Goal: Task Accomplishment & Management: Manage account settings

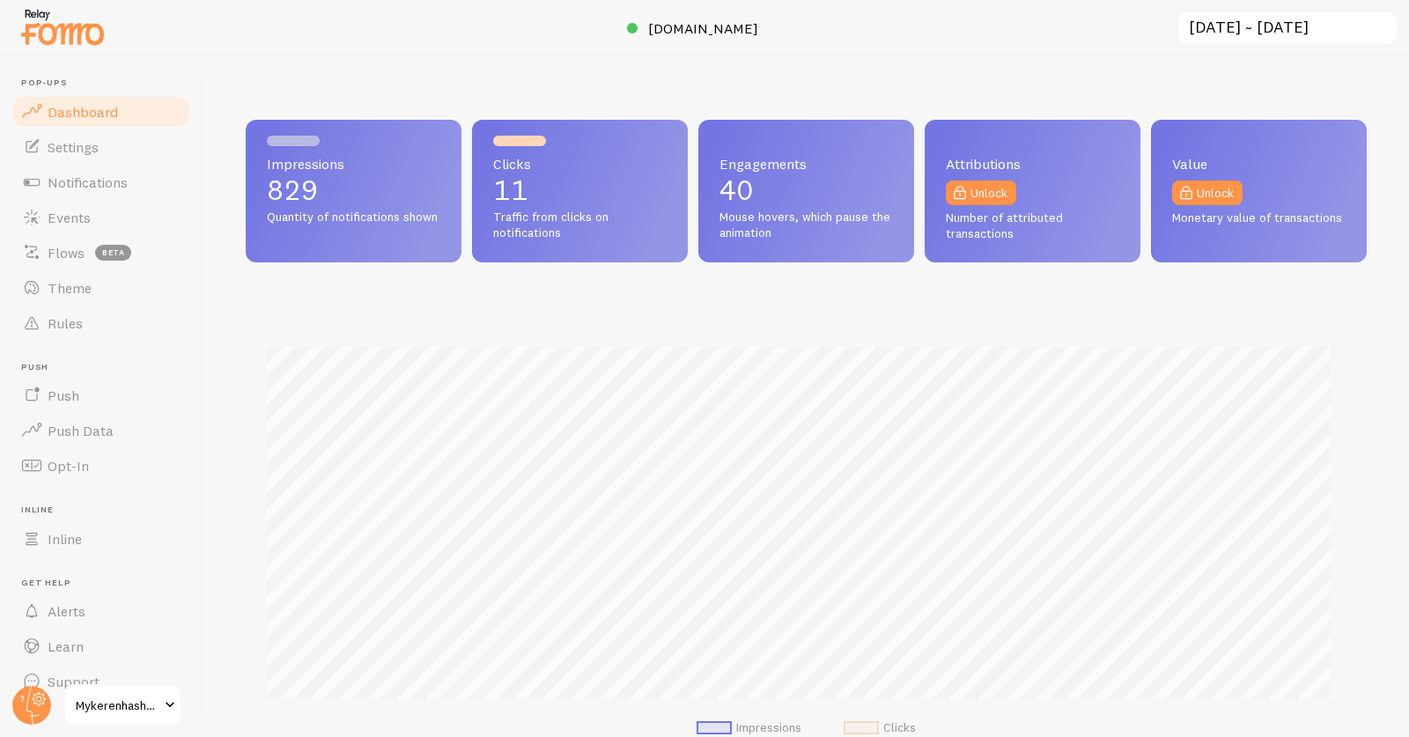
scroll to position [879985, 879342]
click at [721, 21] on span "[DOMAIN_NAME]" at bounding box center [703, 28] width 110 height 18
click at [107, 176] on span "Notifications" at bounding box center [88, 182] width 80 height 18
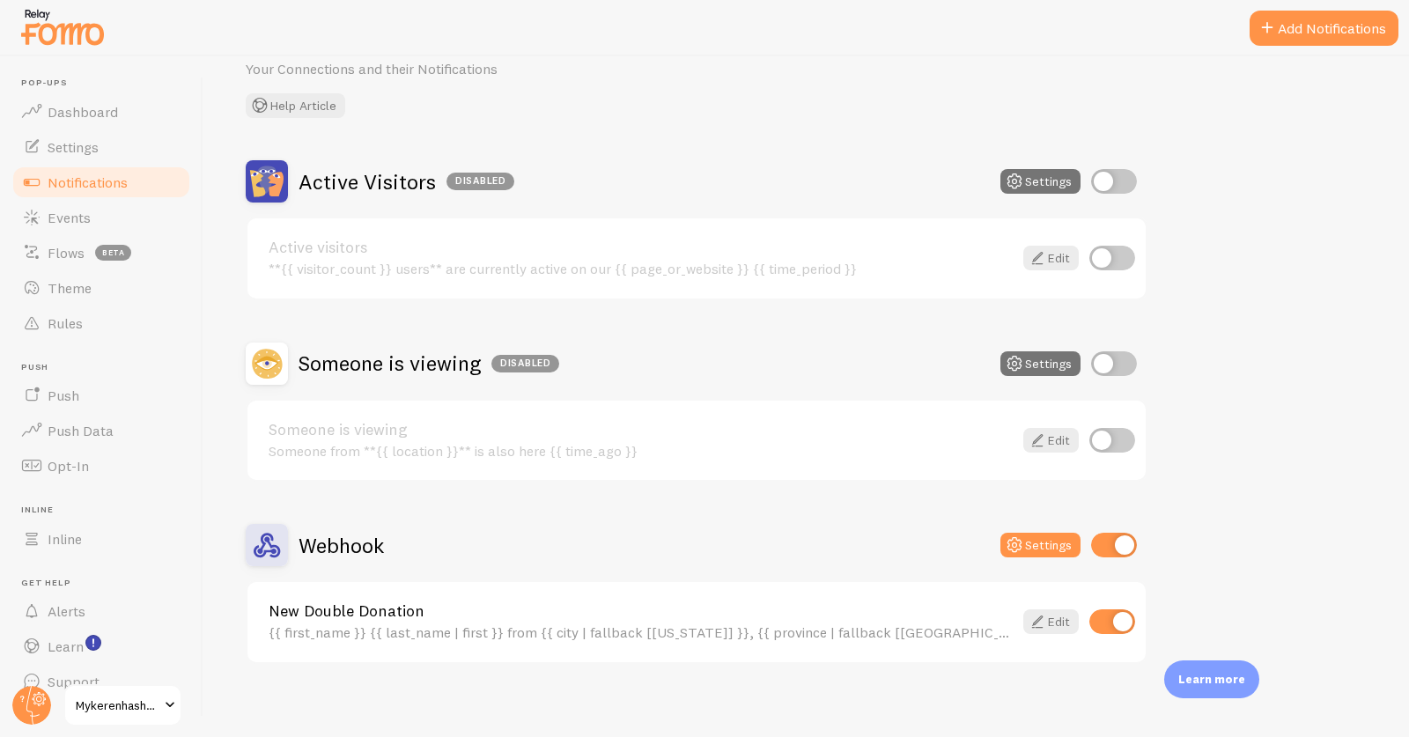
scroll to position [85, 0]
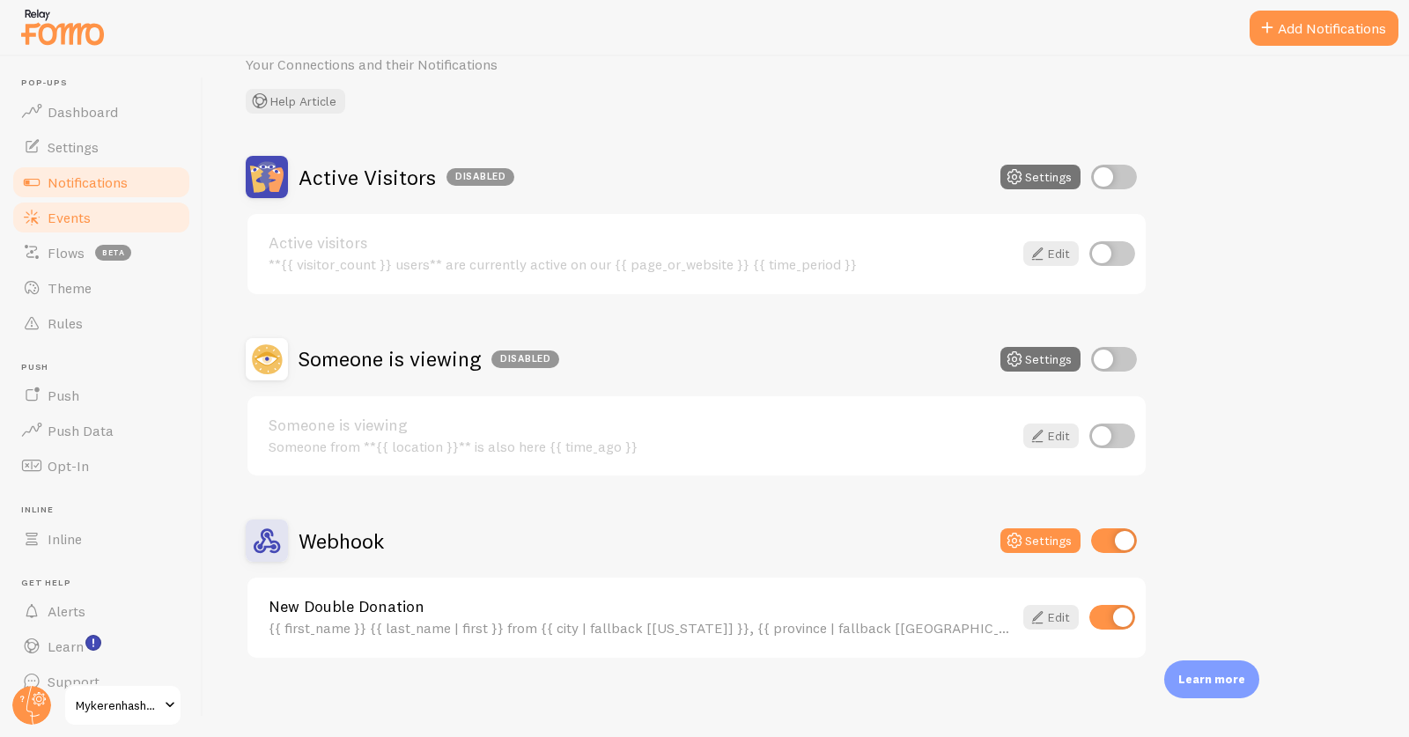
click at [77, 218] on span "Events" at bounding box center [69, 218] width 43 height 18
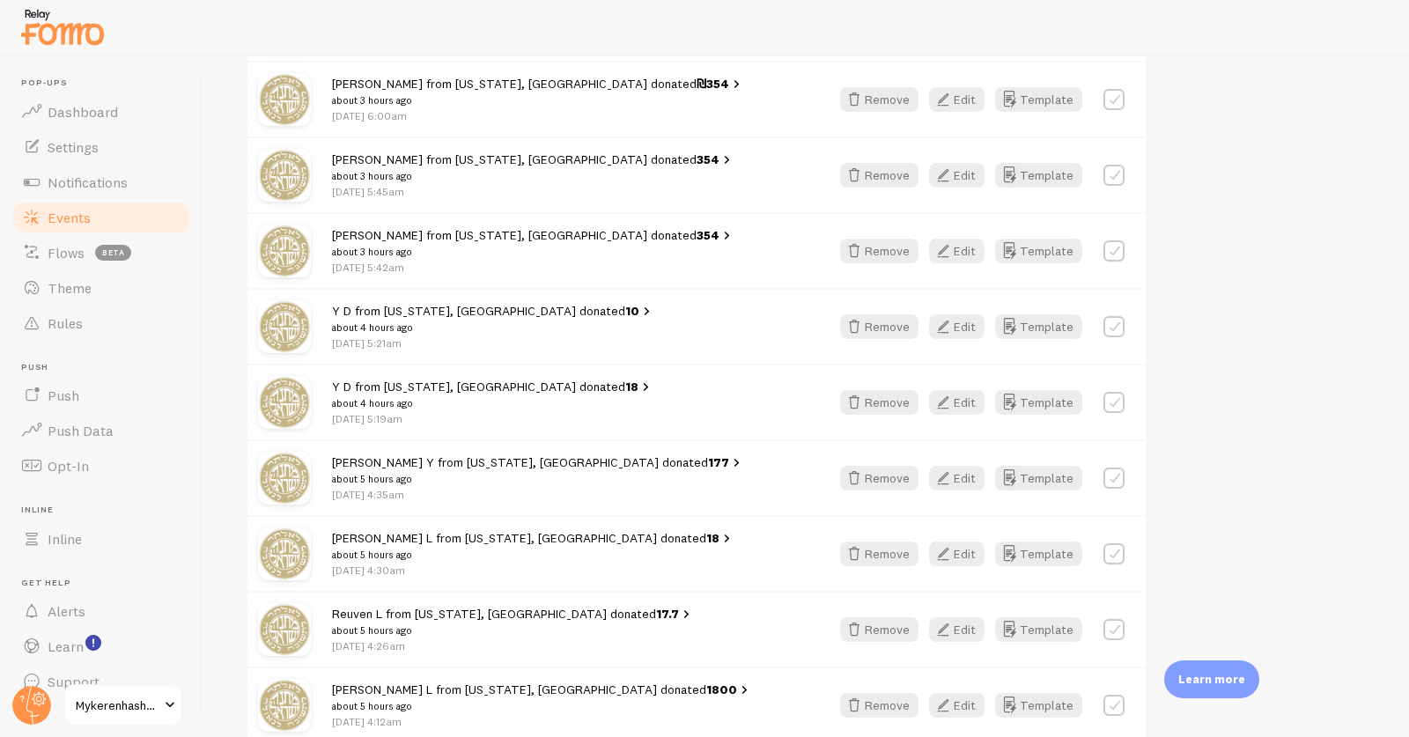
scroll to position [400, 0]
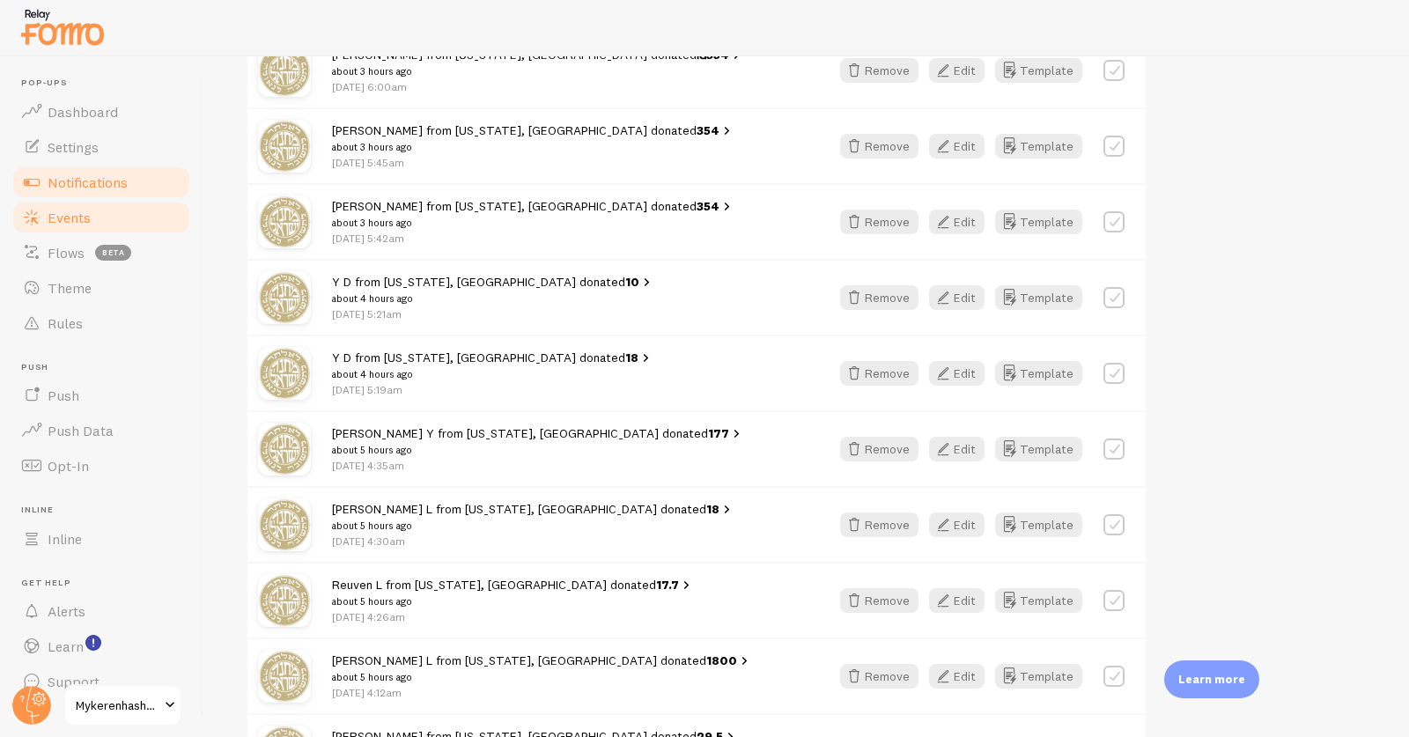
click at [56, 182] on span "Notifications" at bounding box center [88, 182] width 80 height 18
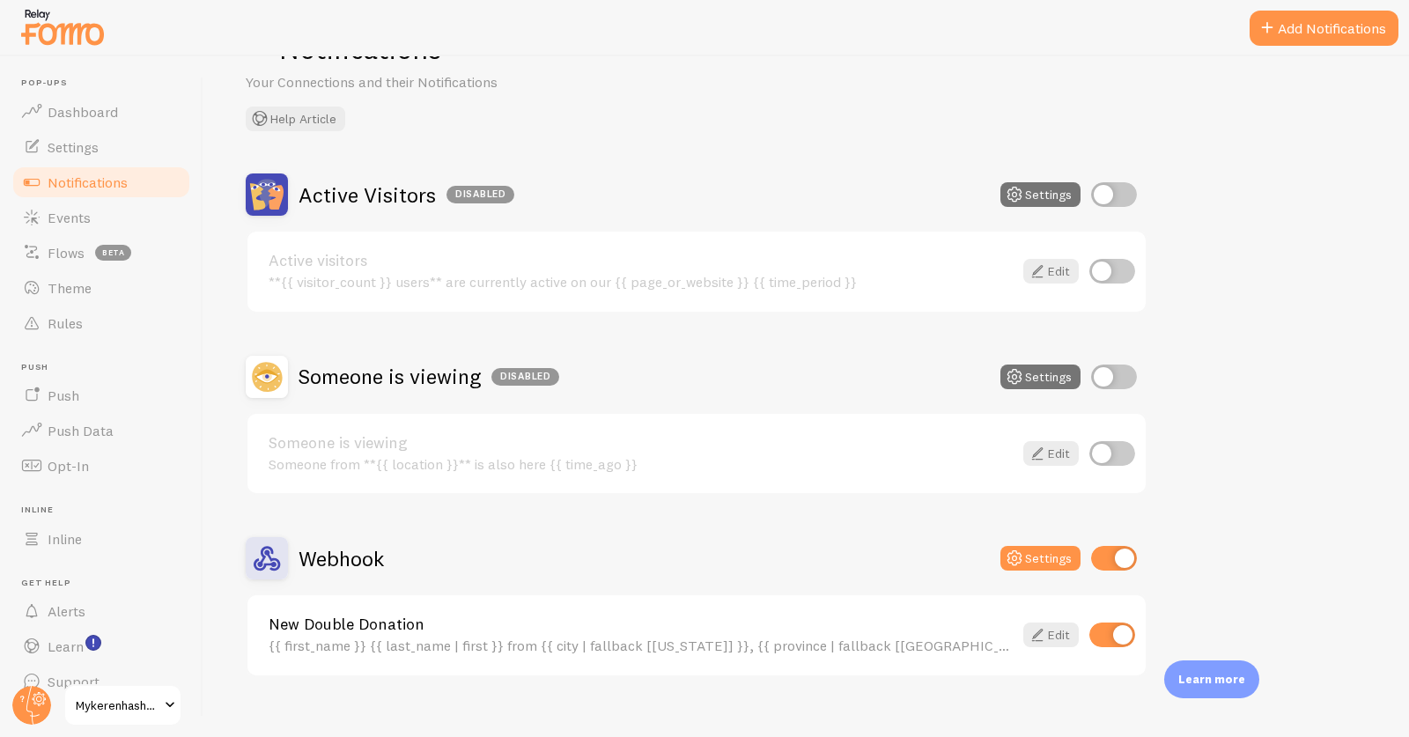
scroll to position [85, 0]
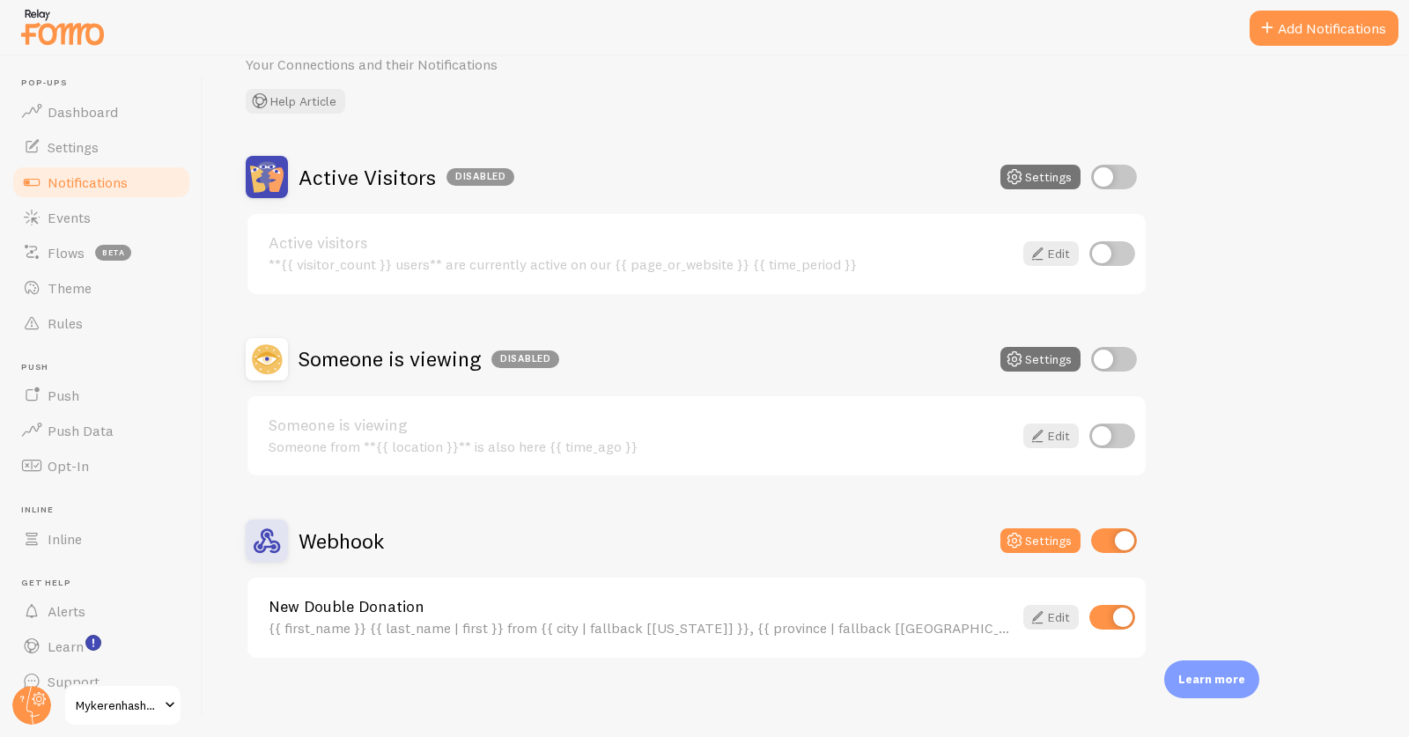
click at [356, 600] on link "New Double Donation" at bounding box center [641, 607] width 744 height 16
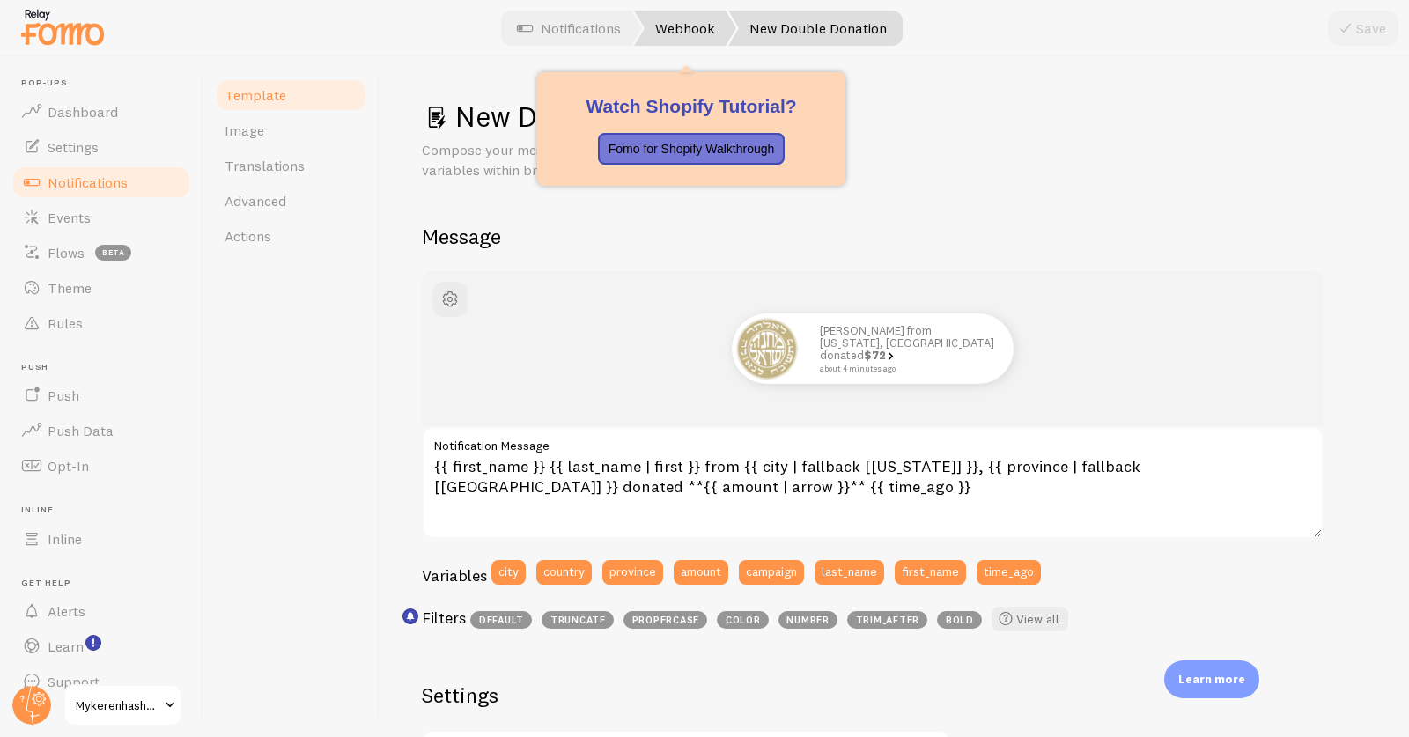
click at [652, 34] on link "Webhook" at bounding box center [685, 28] width 102 height 35
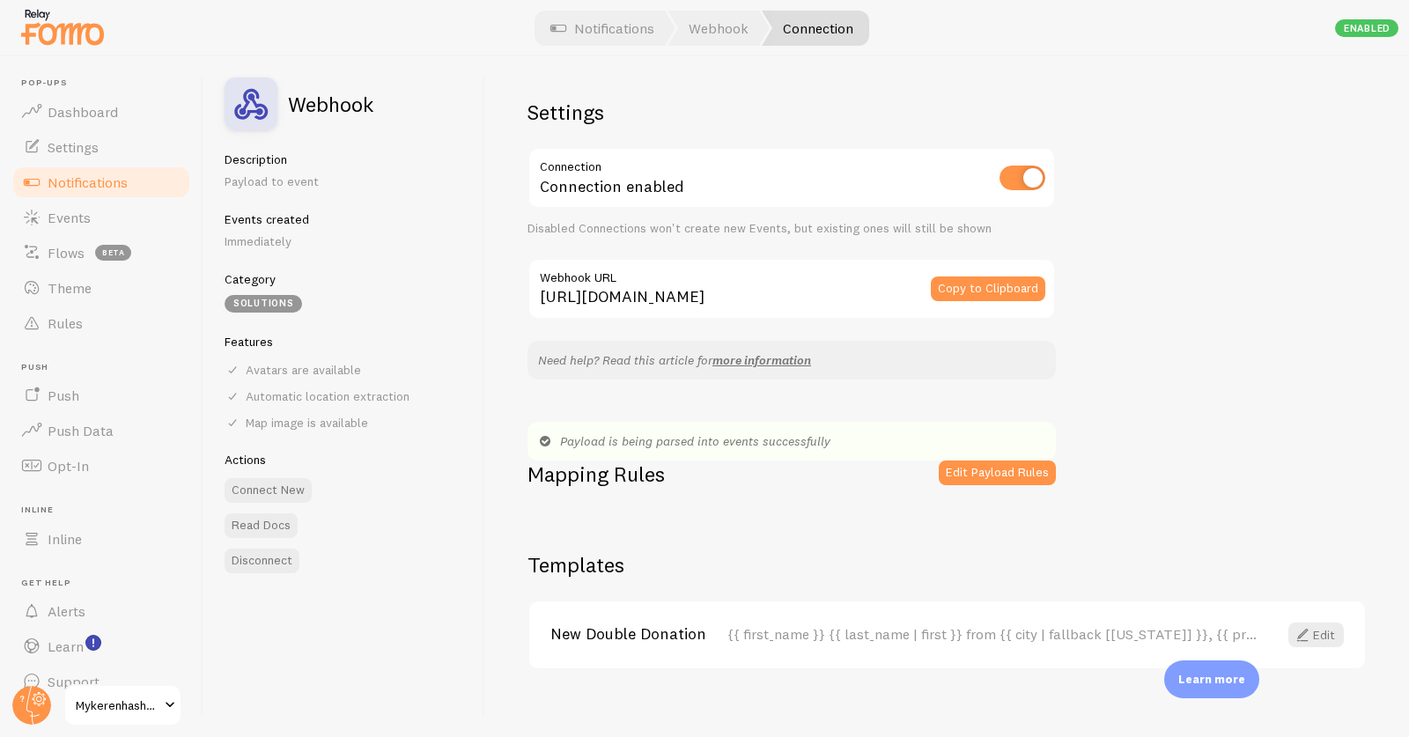
click at [992, 458] on div "Payload is being parsed into events successfully" at bounding box center [791, 441] width 528 height 39
click at [995, 475] on button "Edit Payload Rules" at bounding box center [997, 472] width 117 height 25
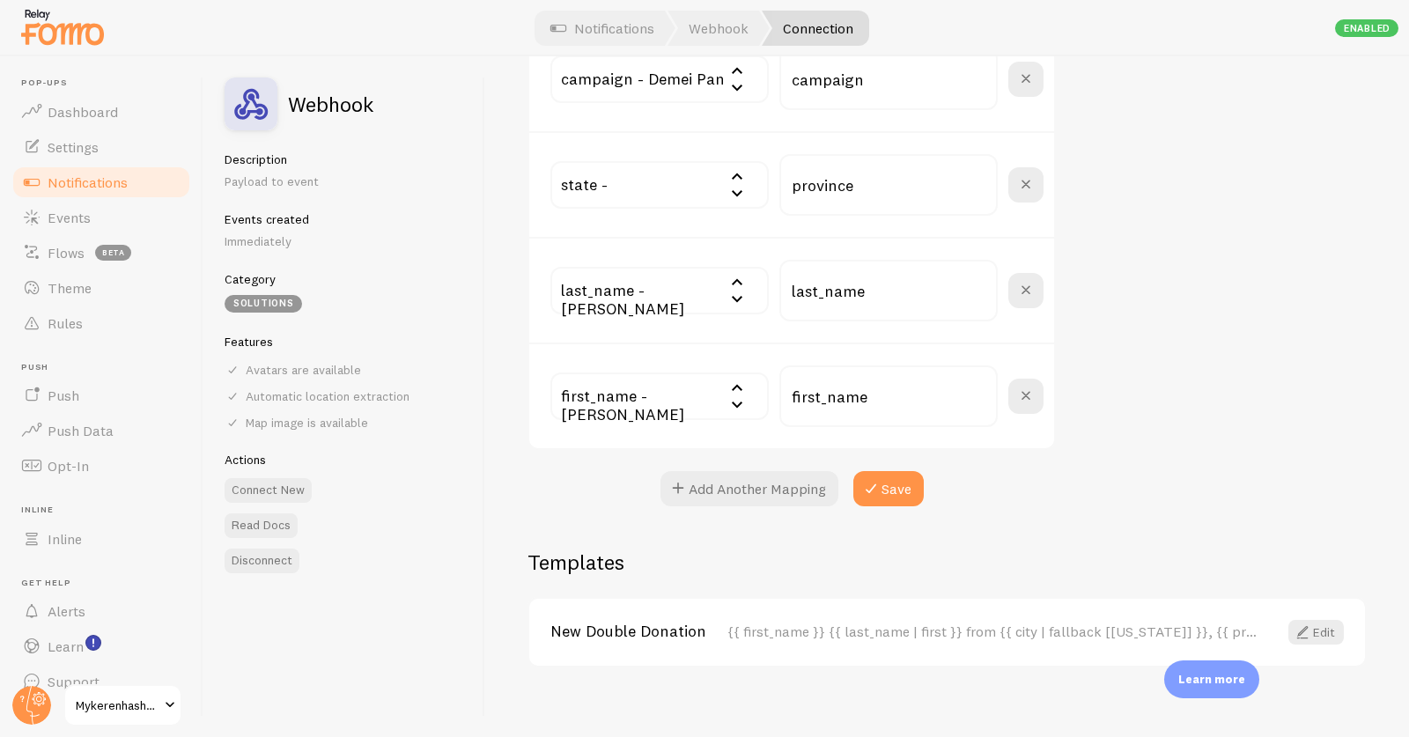
scroll to position [896, 0]
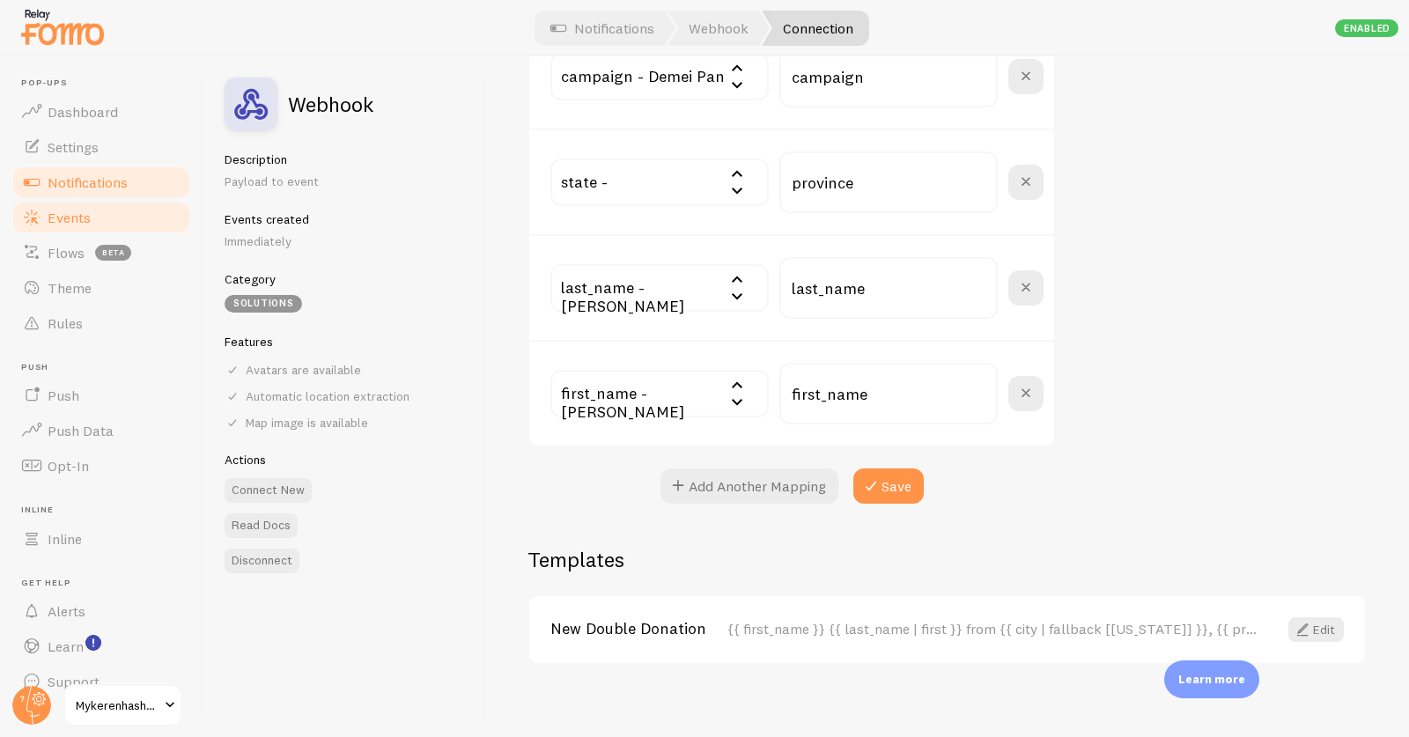
click at [69, 217] on span "Events" at bounding box center [69, 218] width 43 height 18
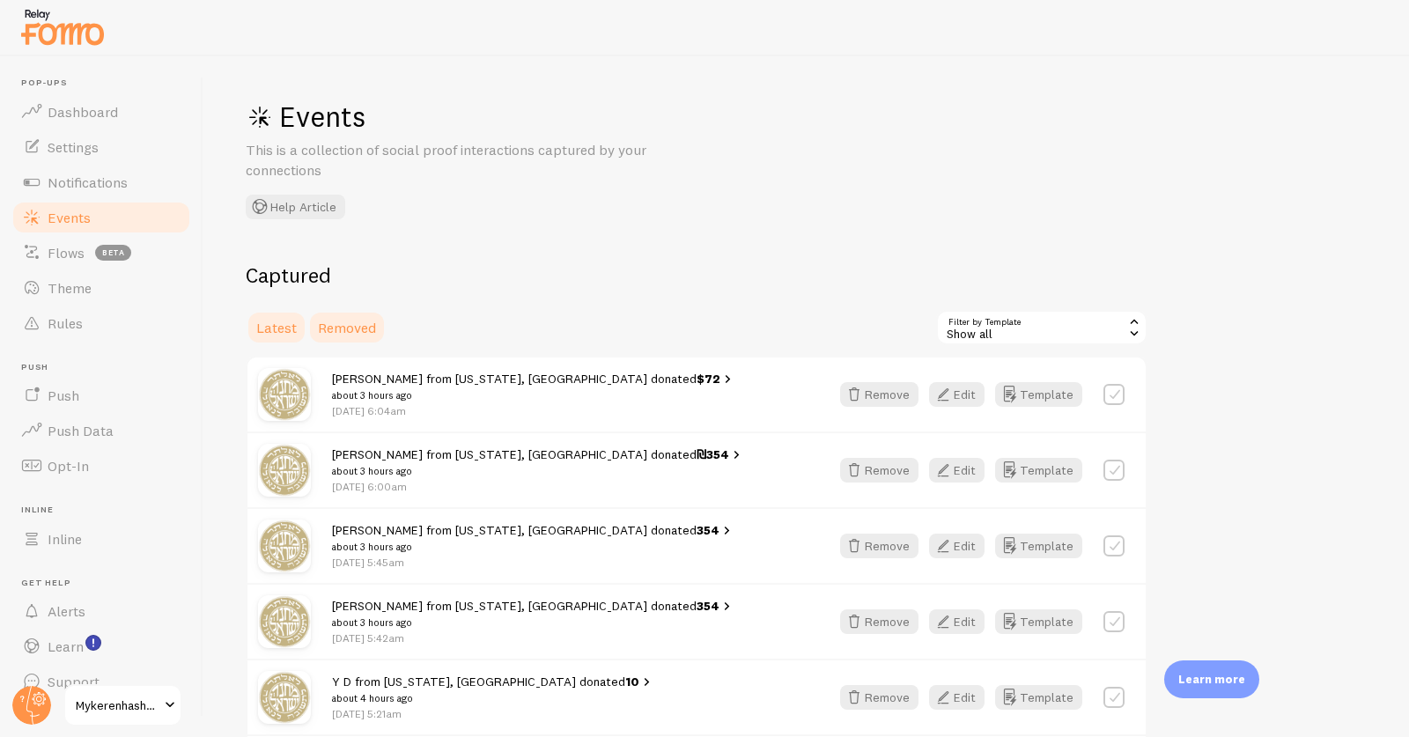
click at [335, 315] on link "Removed" at bounding box center [346, 327] width 79 height 35
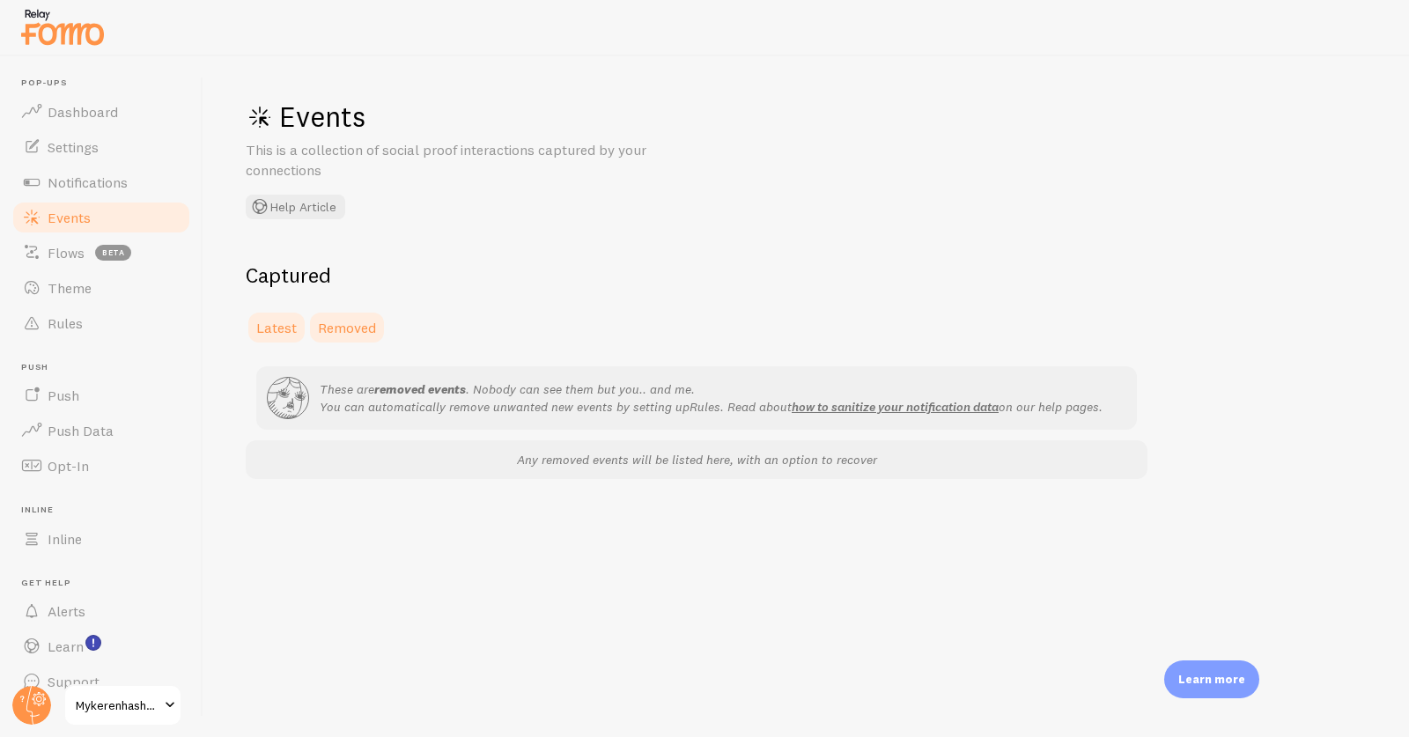
click at [288, 313] on link "Latest" at bounding box center [277, 327] width 62 height 35
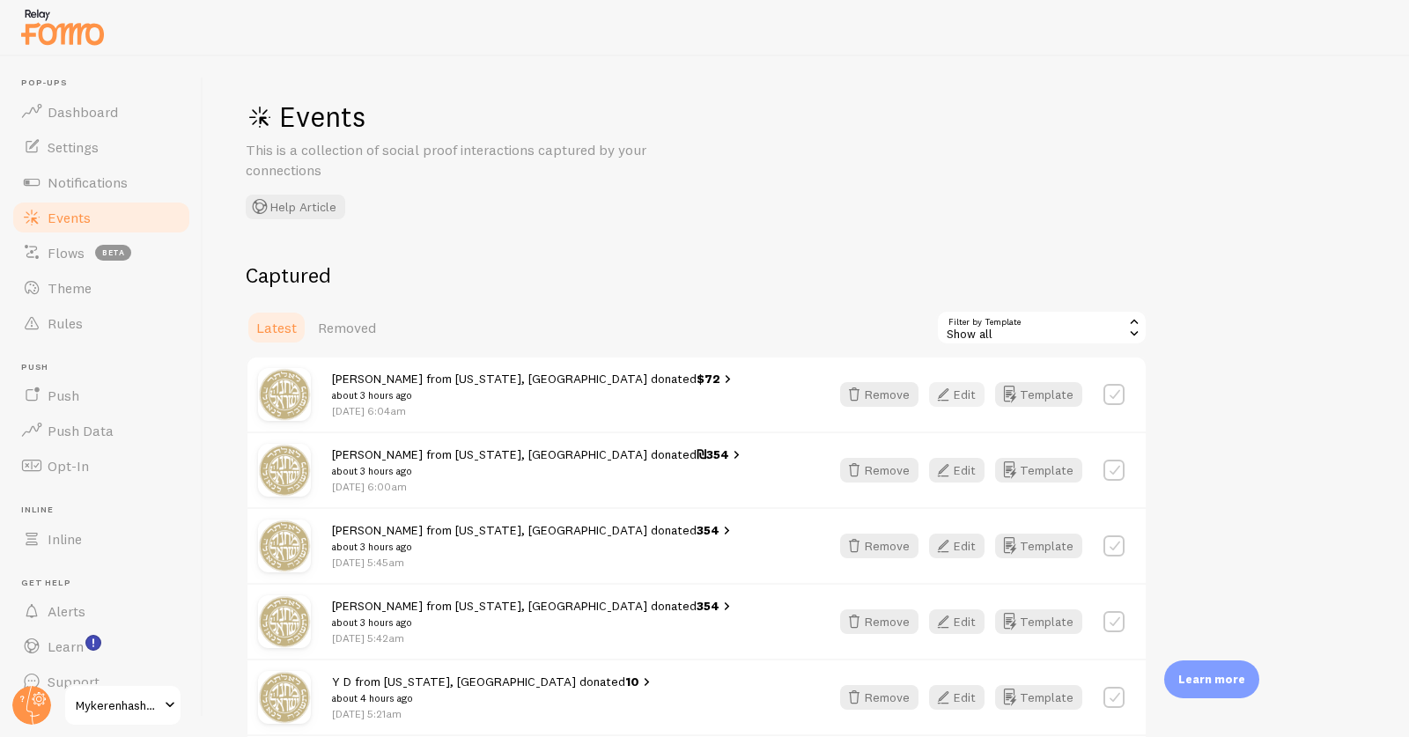
click at [948, 387] on icon "button" at bounding box center [942, 394] width 21 height 21
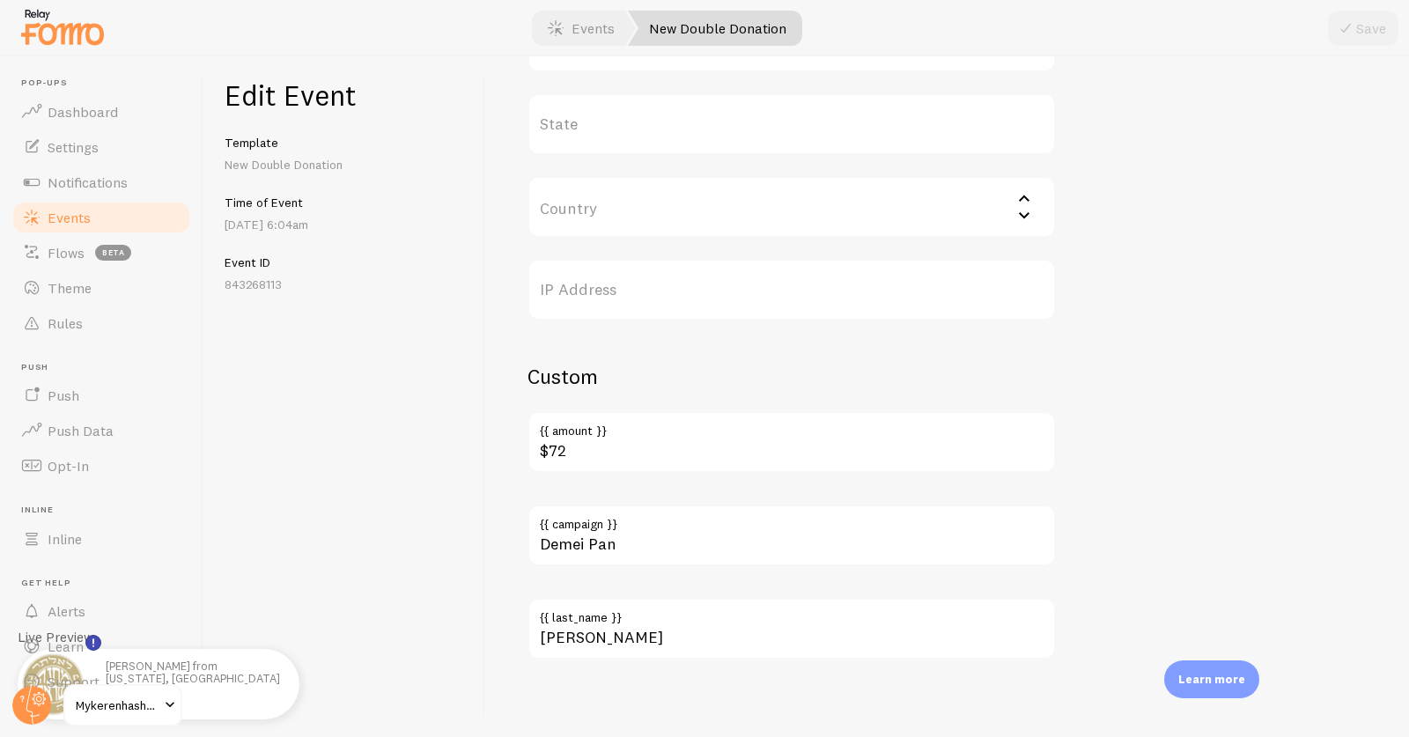
scroll to position [965, 0]
click at [35, 692] on circle at bounding box center [31, 705] width 39 height 39
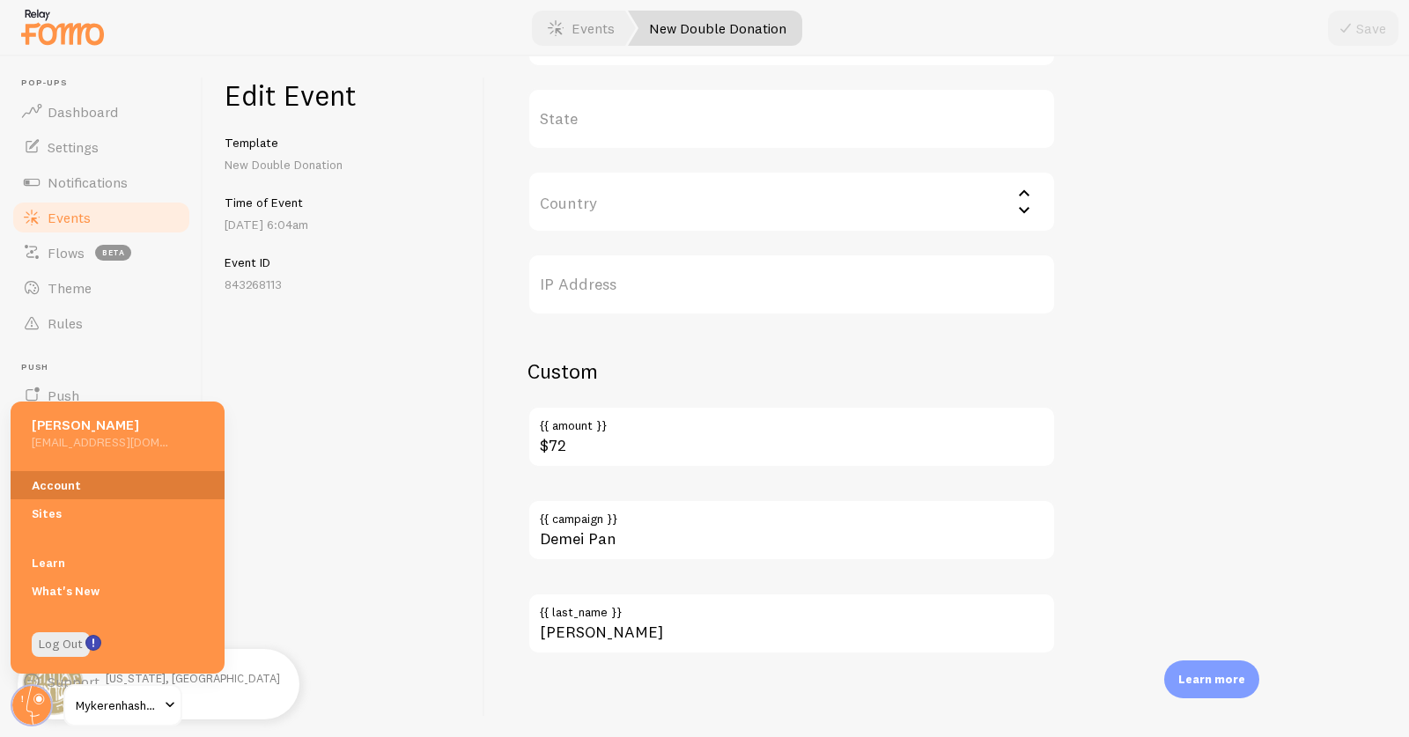
click at [63, 485] on link "Account" at bounding box center [118, 485] width 214 height 28
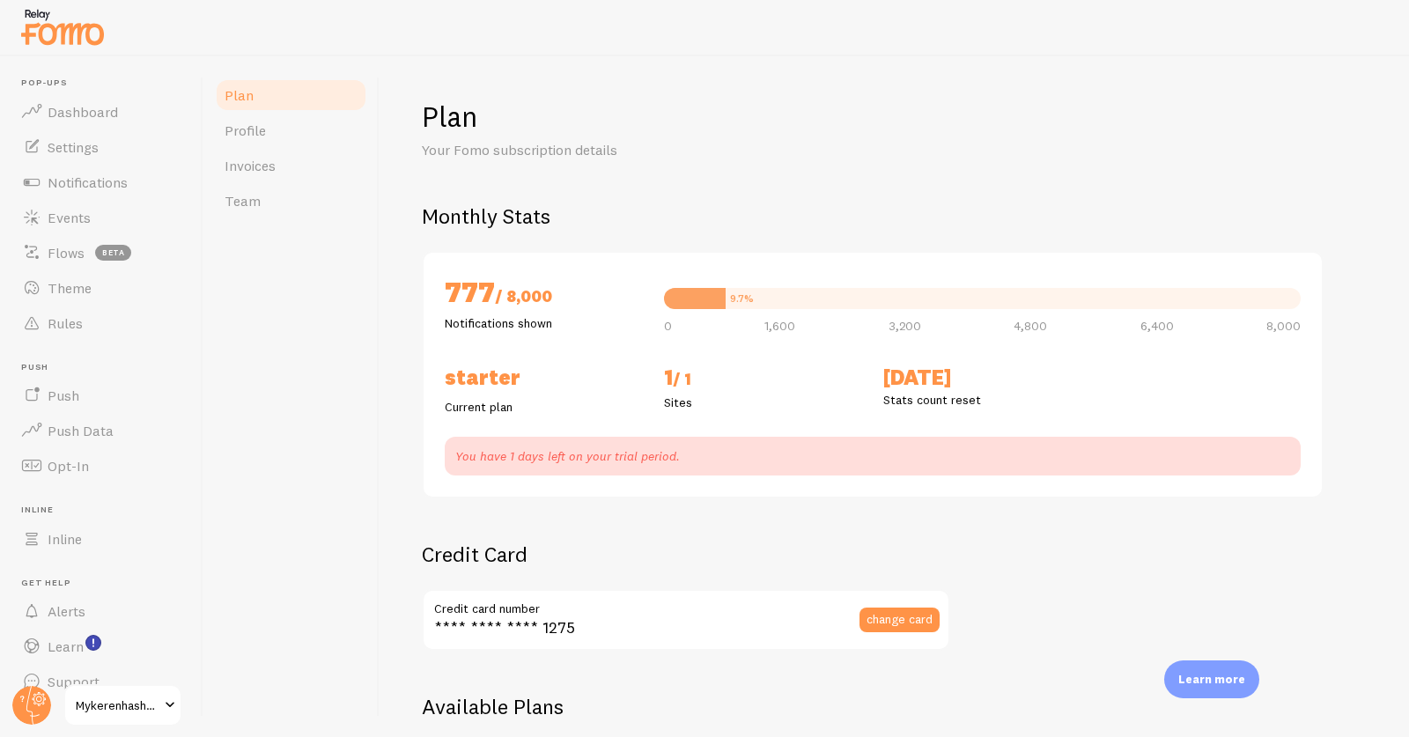
checkbox input "true"
click at [235, 203] on span "Team" at bounding box center [243, 201] width 36 height 18
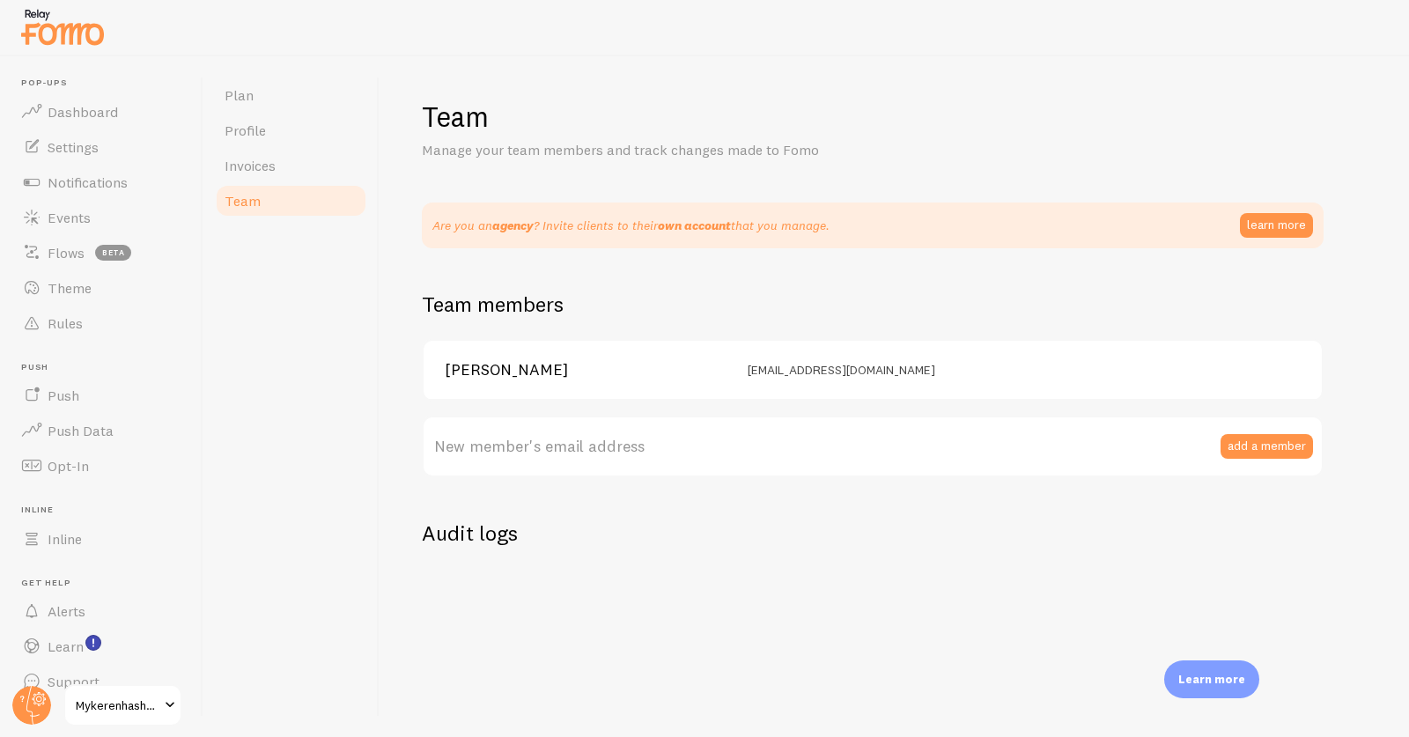
drag, startPoint x: 702, startPoint y: 553, endPoint x: 691, endPoint y: 563, distance: 14.3
click at [702, 553] on div "Team Manage your team members and track changes made to Fomo Are you an agency …" at bounding box center [893, 396] width 1029 height 681
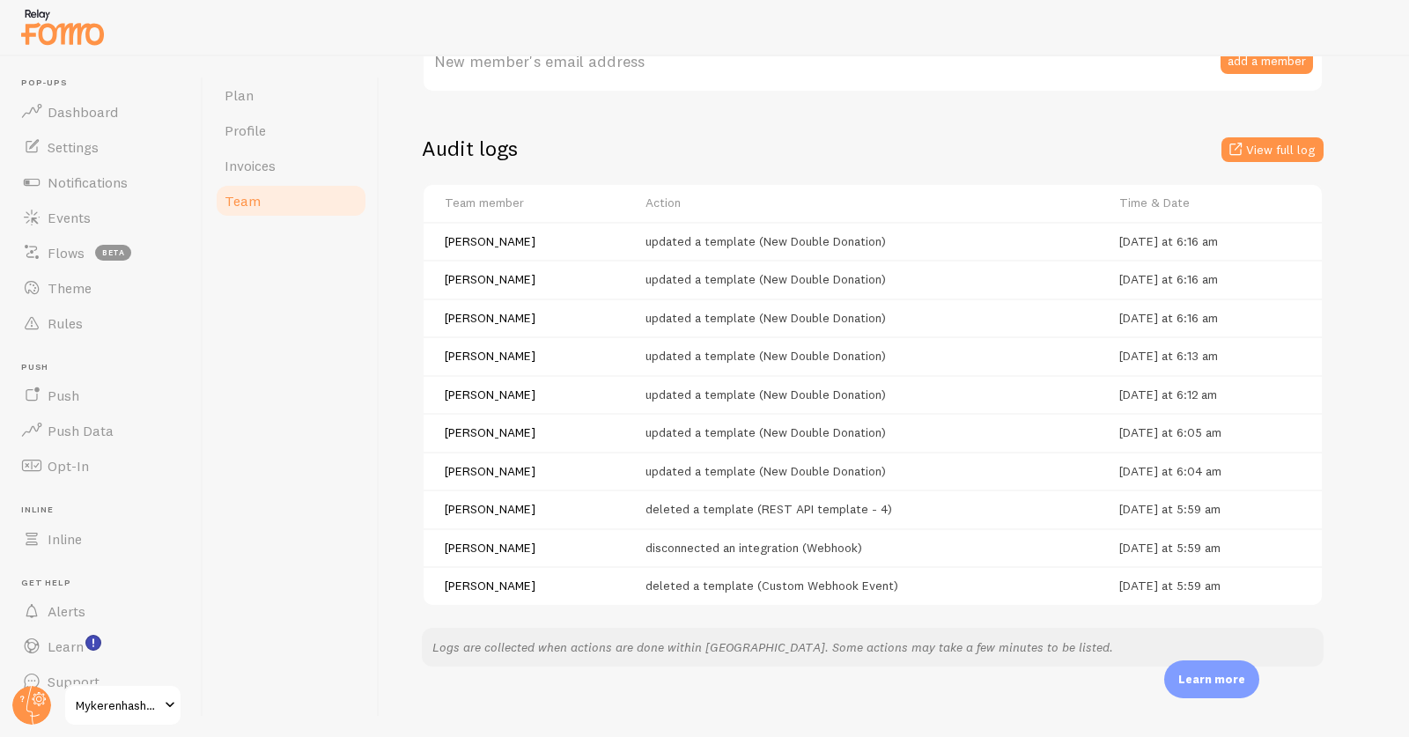
scroll to position [386, 0]
